Goal: Information Seeking & Learning: Check status

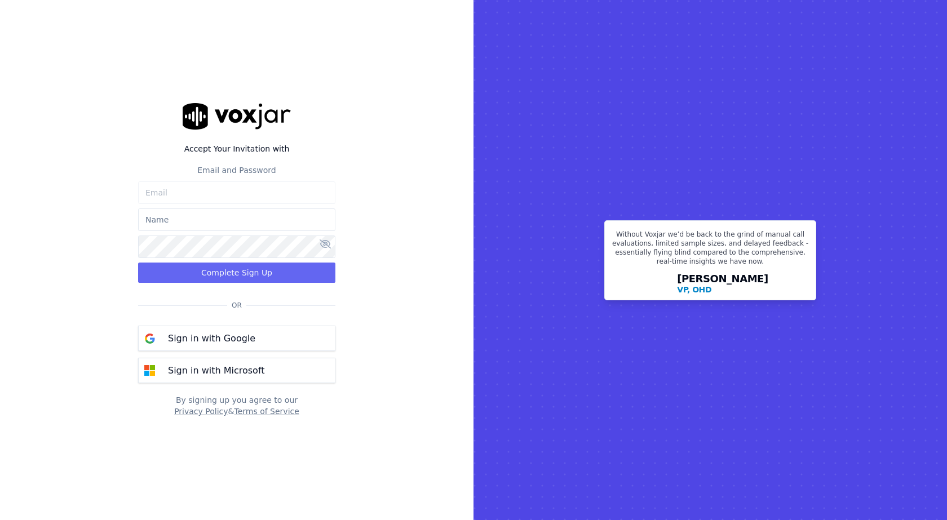
type input "[PERSON_NAME][EMAIL_ADDRESS][DOMAIN_NAME]"
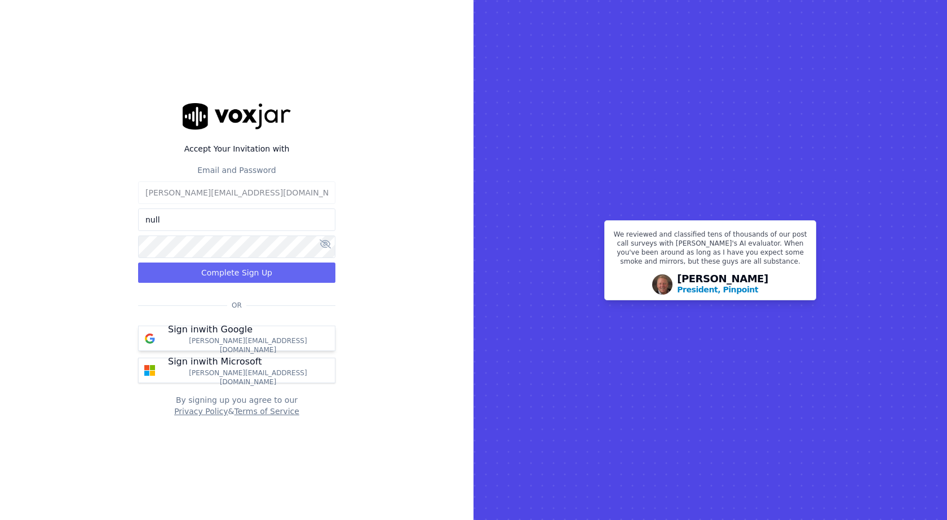
click at [245, 337] on p "Sign in with Google" at bounding box center [210, 330] width 85 height 14
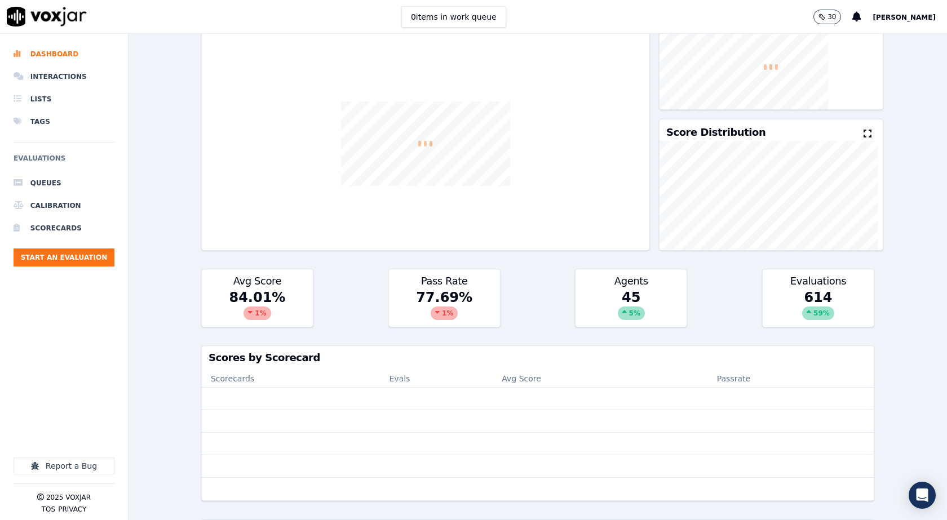
scroll to position [282, 0]
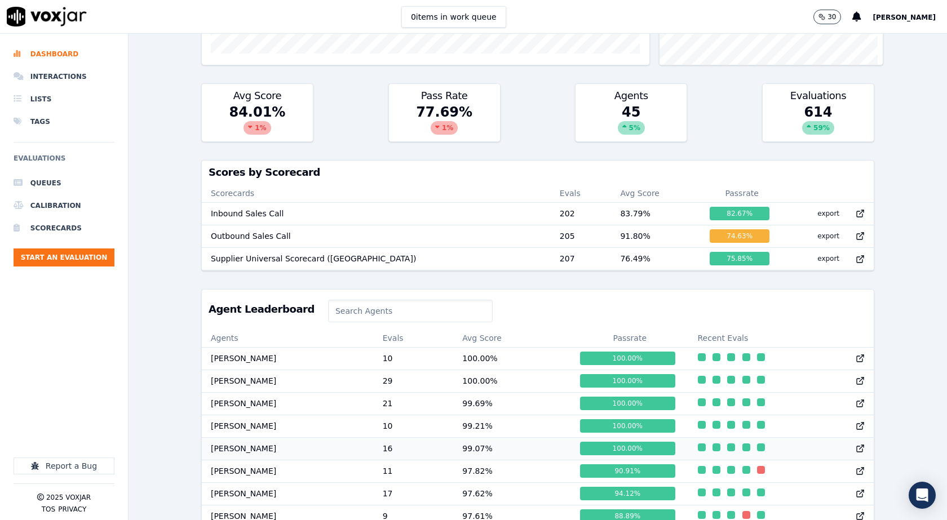
click at [467, 460] on td "99.07 %" at bounding box center [512, 449] width 118 height 23
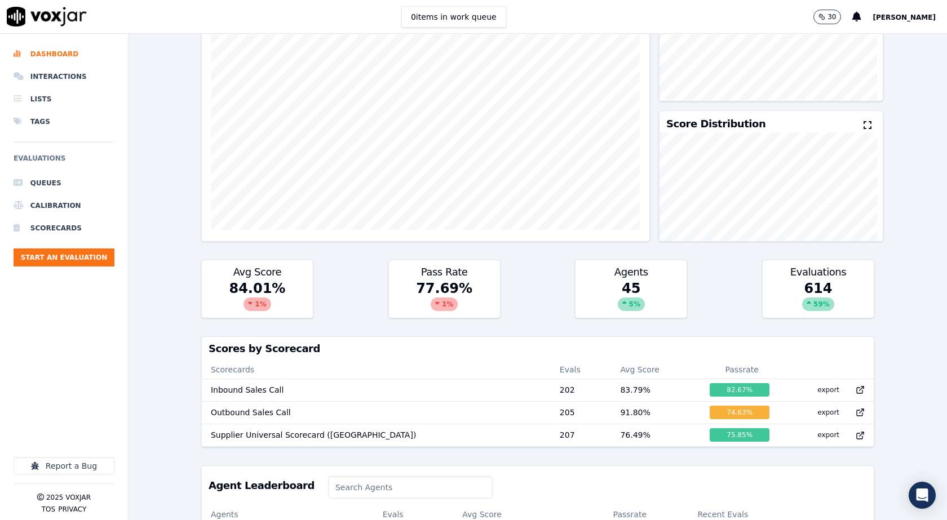
scroll to position [0, 0]
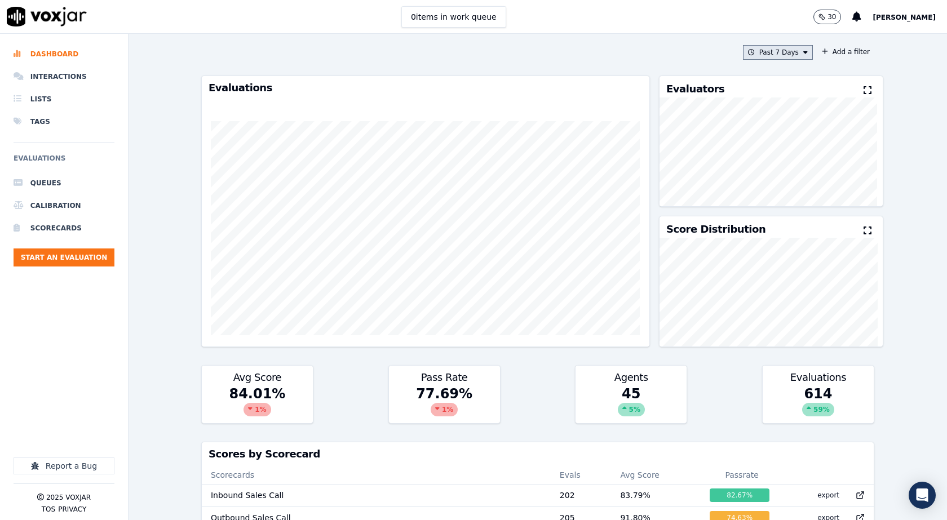
click at [784, 50] on button "Past 7 Days" at bounding box center [778, 52] width 70 height 15
click at [764, 128] on div "Past 30 Days" at bounding box center [783, 127] width 44 height 9
click at [783, 214] on div "Evaluators Score Distribution" at bounding box center [762, 212] width 224 height 272
drag, startPoint x: 759, startPoint y: 39, endPoint x: 757, endPoint y: 54, distance: 14.8
click at [757, 51] on div "Past 7 Days Add a filter Evaluations Evaluators Score Distribution Avg Score 84…" at bounding box center [538, 277] width 682 height 487
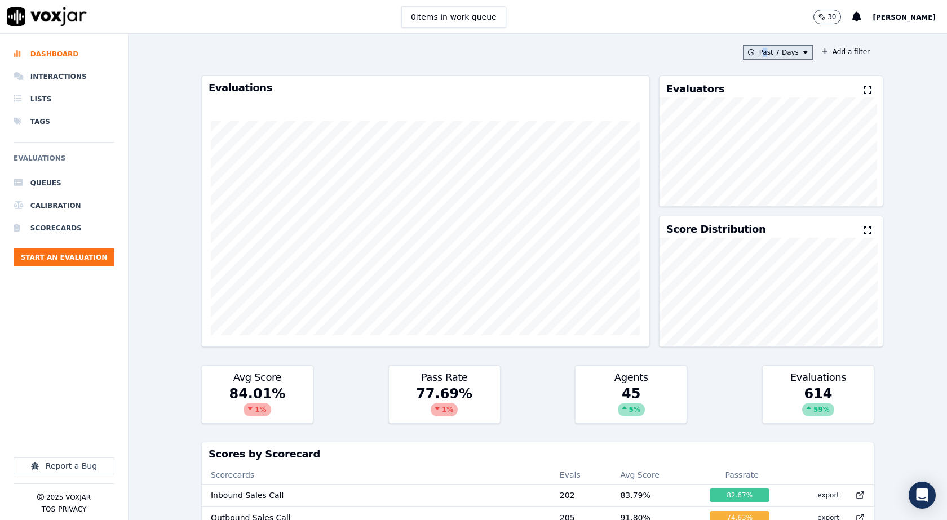
click at [757, 55] on button "Past 7 Days" at bounding box center [778, 52] width 70 height 15
click at [761, 130] on div "Past 30 Days" at bounding box center [783, 127] width 44 height 9
click at [785, 191] on button "Add" at bounding box center [796, 182] width 22 height 18
click at [782, 51] on button "Past 30 Days" at bounding box center [776, 52] width 74 height 15
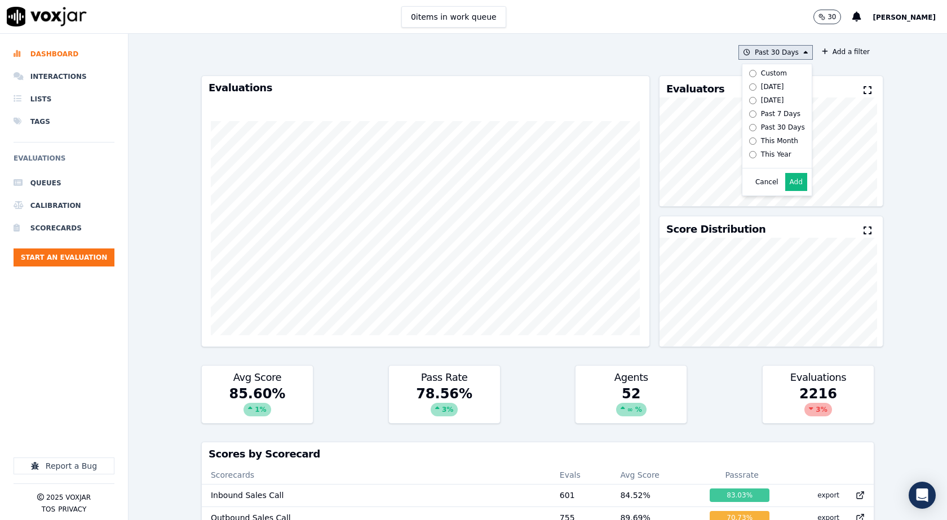
click at [761, 72] on div "Custom" at bounding box center [774, 73] width 26 height 9
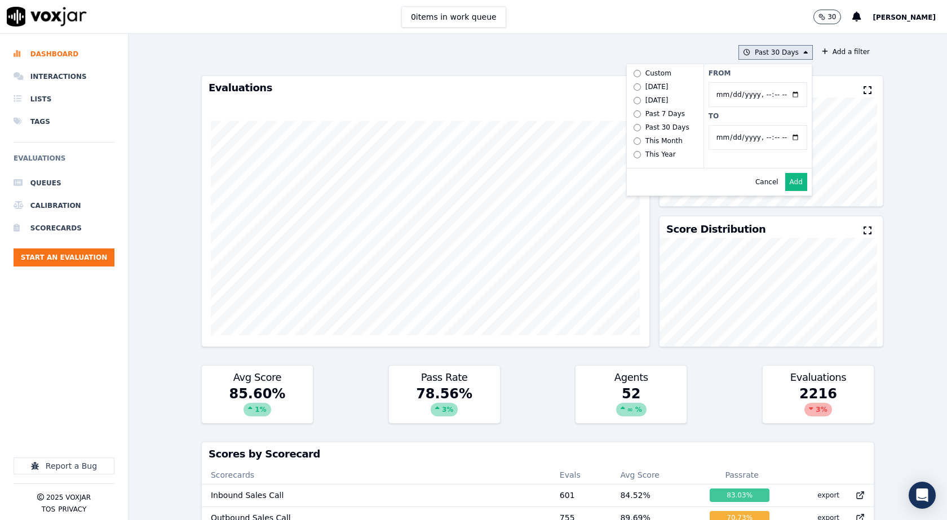
click at [779, 94] on input "From" at bounding box center [758, 94] width 99 height 25
type input "2025-07-21T00:00"
click at [767, 77] on label "From" at bounding box center [758, 73] width 99 height 9
click at [767, 82] on input "From" at bounding box center [758, 94] width 99 height 25
click at [784, 136] on input "To" at bounding box center [758, 137] width 99 height 25
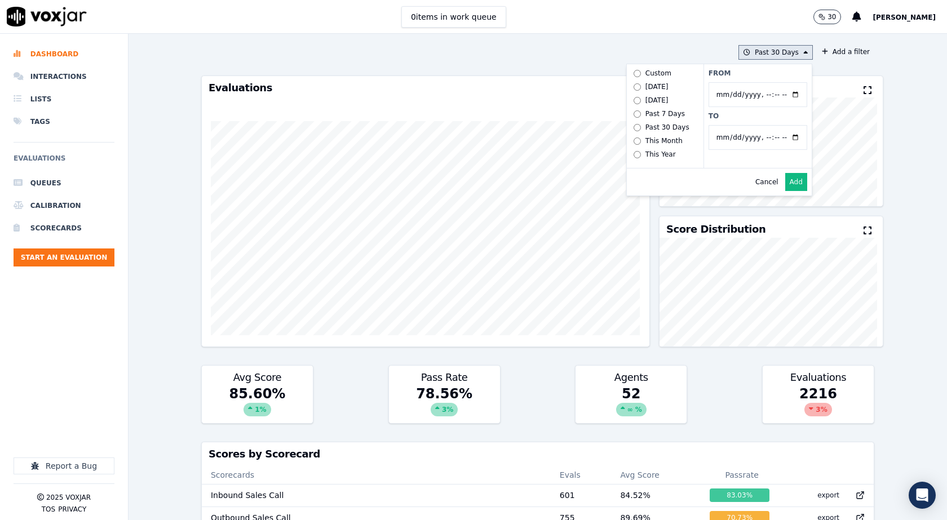
type input "2025-08-20T23:59"
click at [773, 123] on div "From To" at bounding box center [758, 116] width 108 height 104
click at [785, 191] on button "Add" at bounding box center [796, 182] width 22 height 18
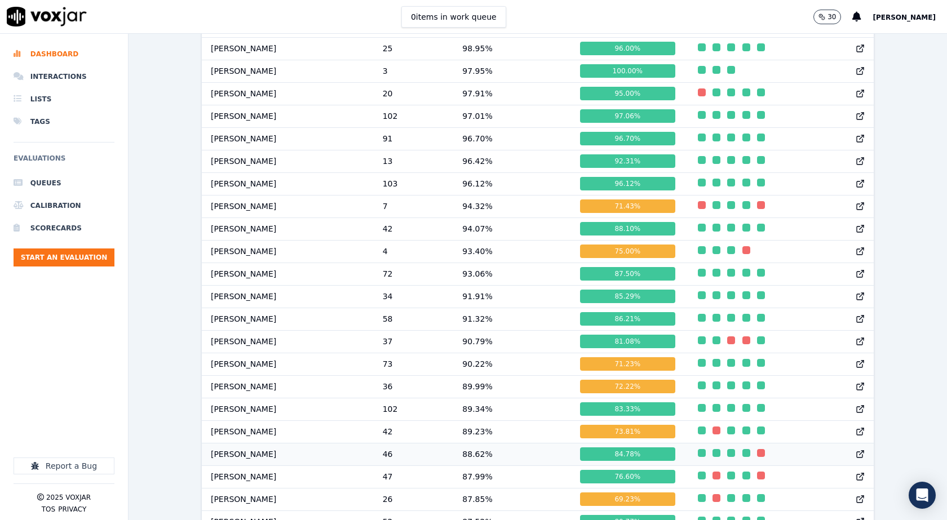
scroll to position [677, 0]
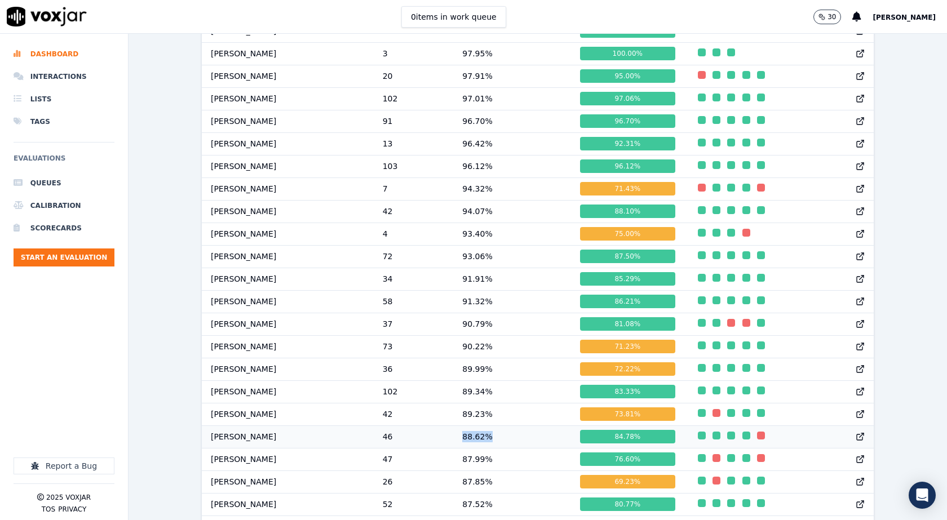
drag, startPoint x: 465, startPoint y: 447, endPoint x: 499, endPoint y: 444, distance: 34.5
click at [499, 444] on td "88.62 %" at bounding box center [512, 437] width 118 height 23
click at [170, 350] on div "7/21/25 - 8/20/25 Add a filter Evaluations Evaluators Score Distribution Avg Sc…" at bounding box center [538, 277] width 819 height 487
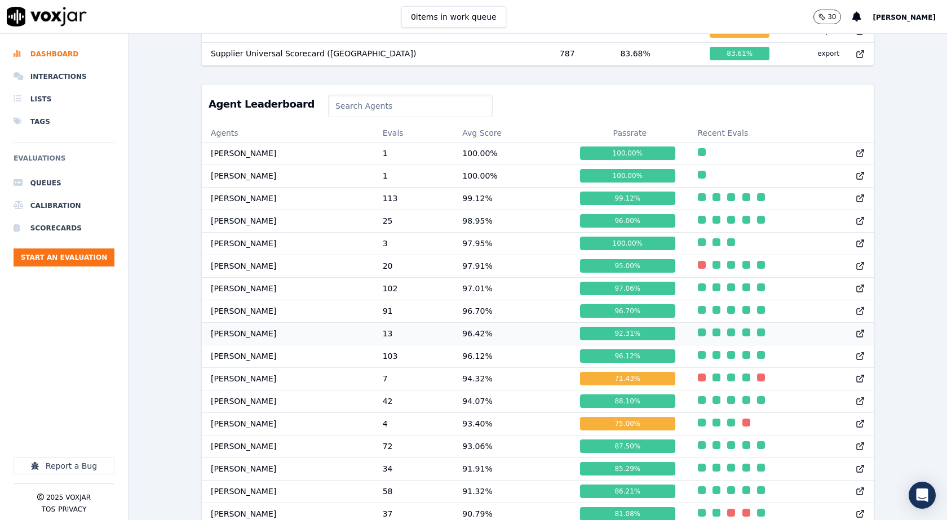
scroll to position [451, 0]
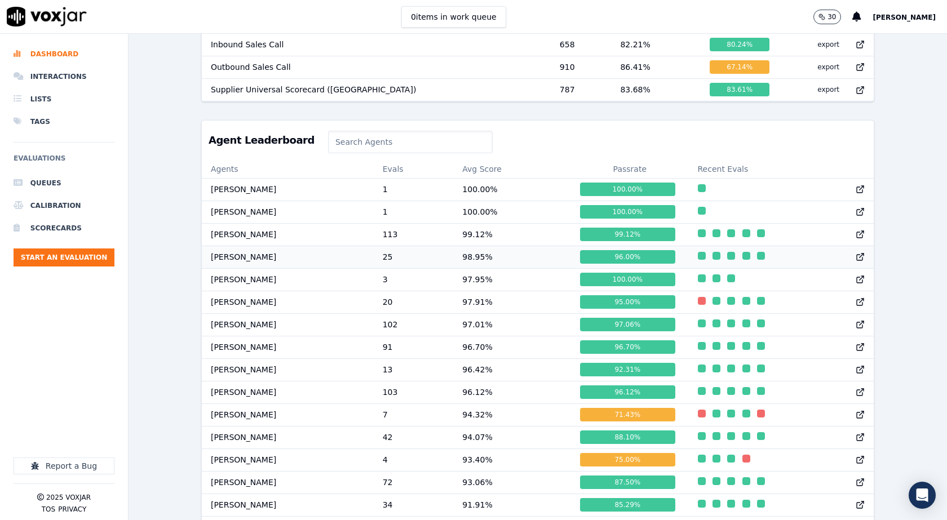
click at [464, 265] on td "98.95 %" at bounding box center [512, 257] width 118 height 23
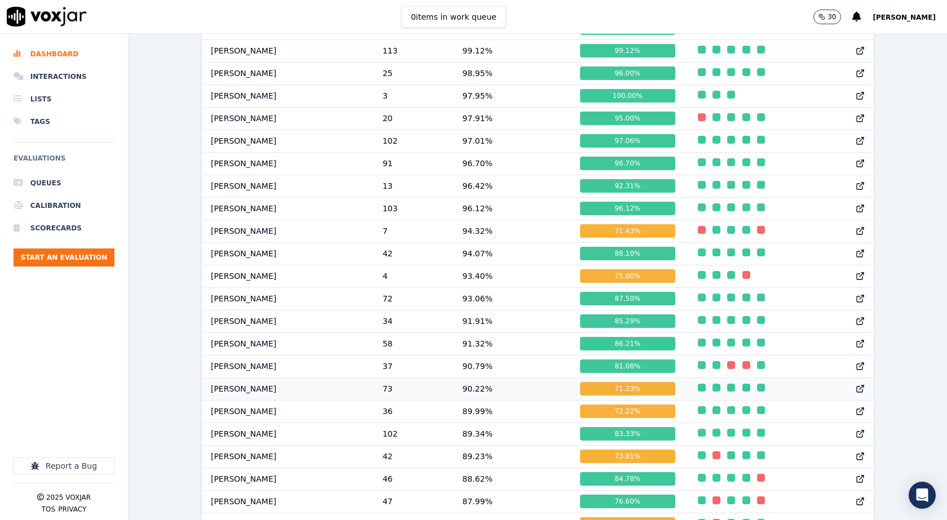
scroll to position [733, 0]
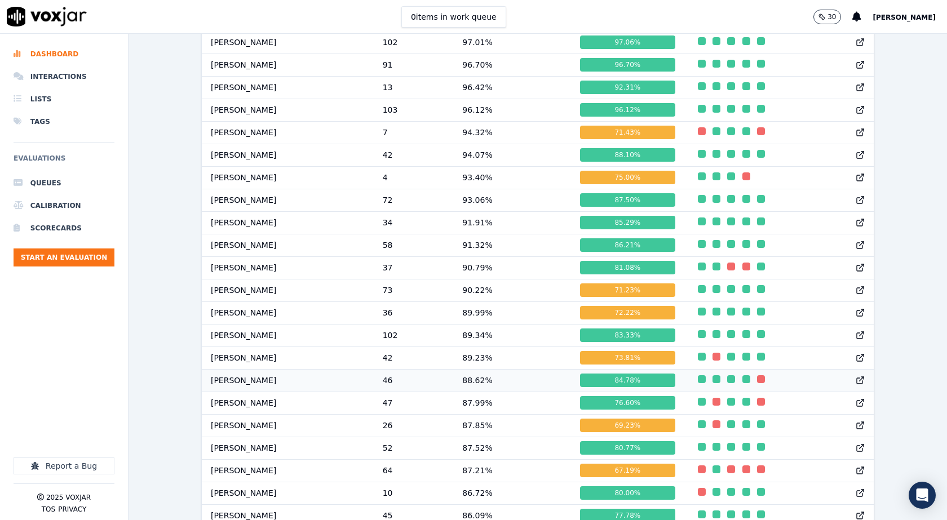
click at [261, 389] on td "[PERSON_NAME]" at bounding box center [288, 380] width 172 height 23
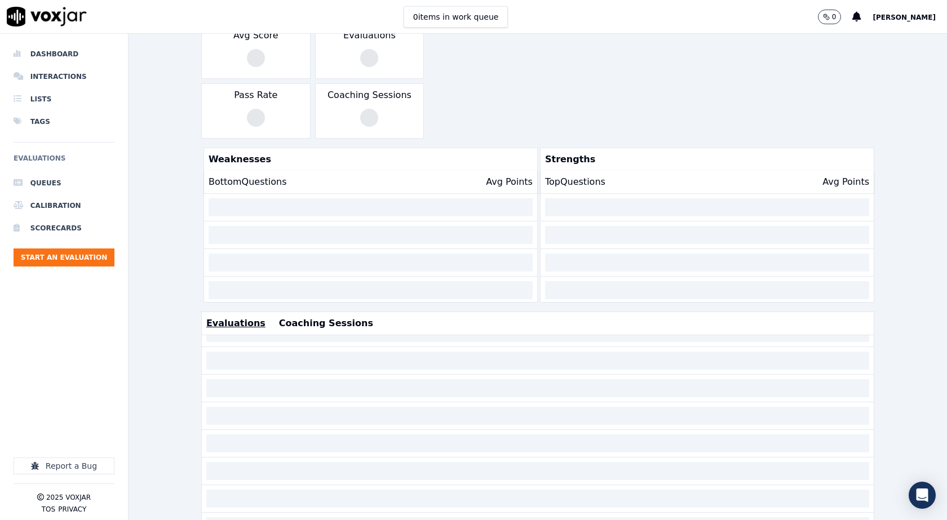
scroll to position [224, 0]
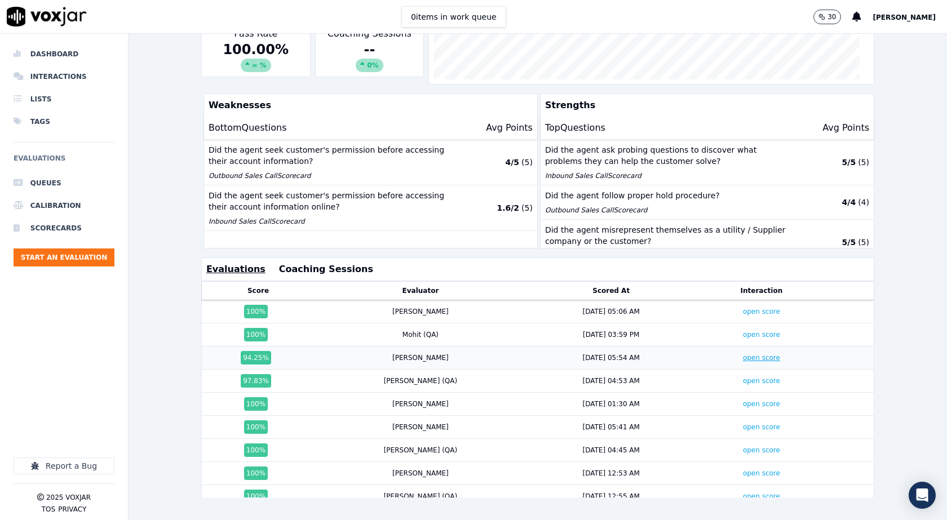
click at [743, 354] on link "open score" at bounding box center [761, 358] width 37 height 8
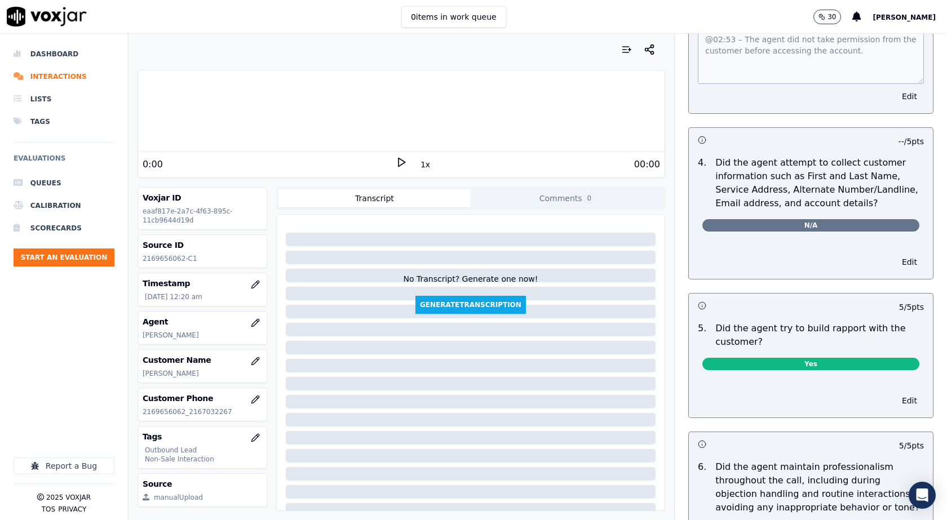
scroll to position [846, 0]
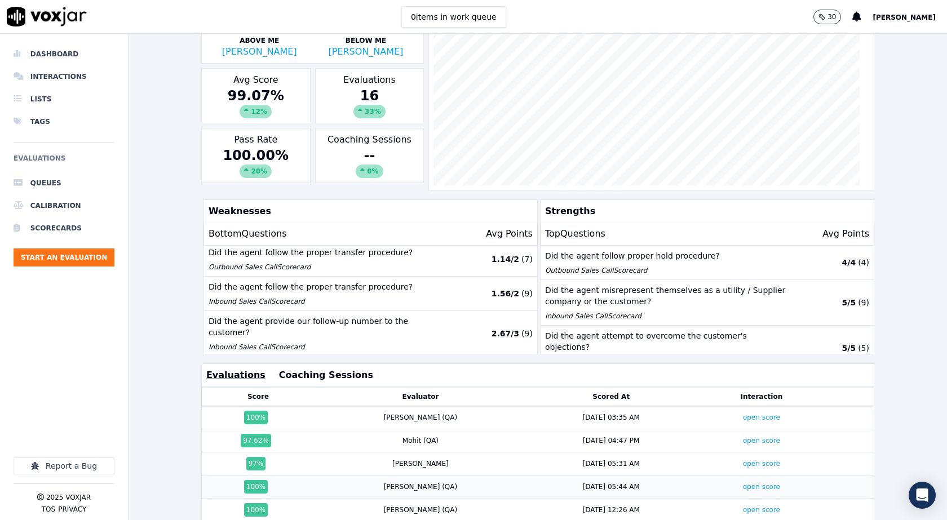
scroll to position [169, 0]
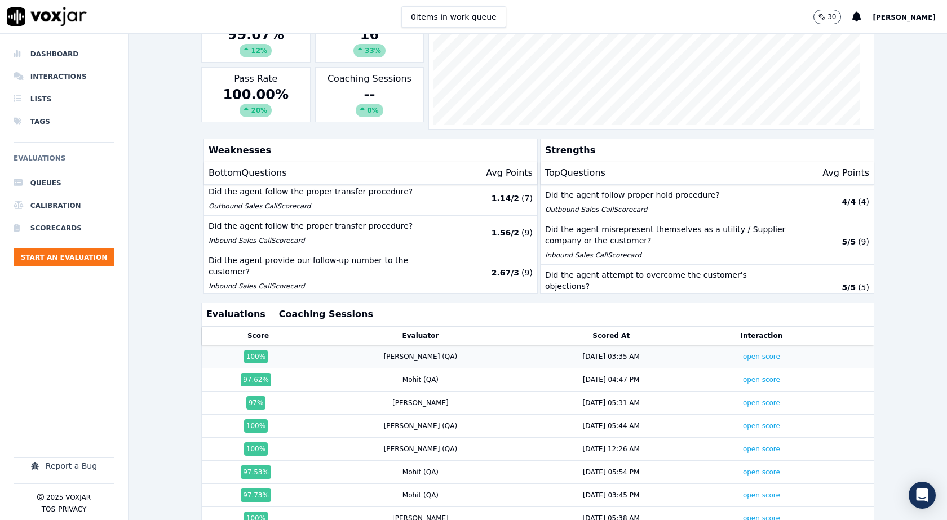
drag, startPoint x: 541, startPoint y: 352, endPoint x: 598, endPoint y: 352, distance: 56.4
click at [598, 352] on td "[DATE] 03:35 AM" at bounding box center [612, 357] width 170 height 23
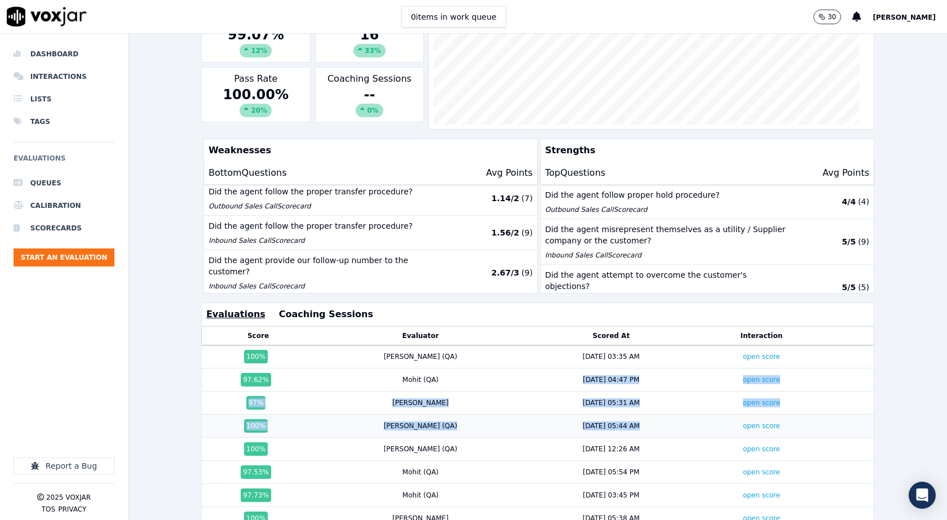
drag, startPoint x: 527, startPoint y: 388, endPoint x: 670, endPoint y: 423, distance: 147.4
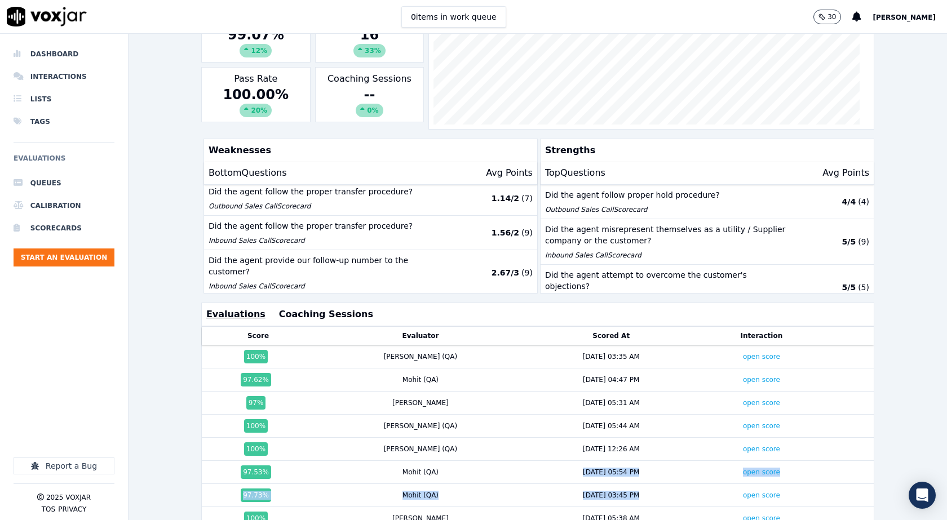
drag, startPoint x: 508, startPoint y: 483, endPoint x: 744, endPoint y: 508, distance: 237.5
click at [744, 508] on div "Past 7 Days Add a filter [PERSON_NAME] Team Rank 5/45 Above Me [PERSON_NAME] Be…" at bounding box center [538, 277] width 819 height 487
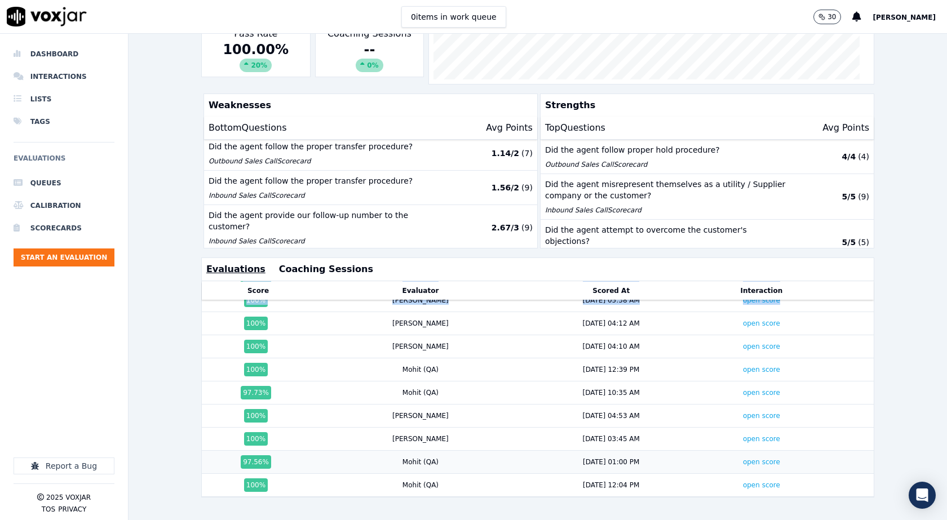
scroll to position [182, 0]
